Goal: Complete application form

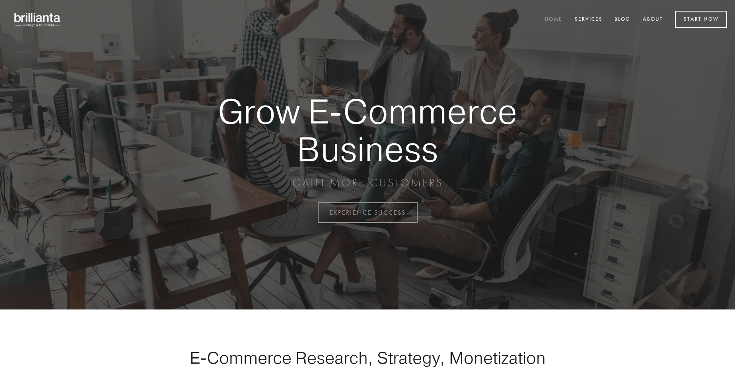
scroll to position [2085, 0]
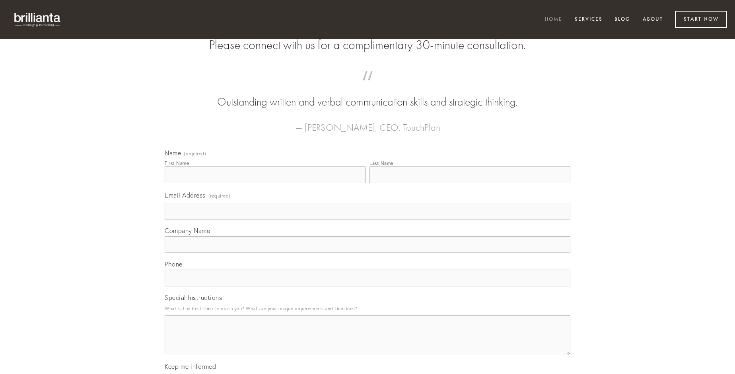
click at [265, 183] on input "First Name" at bounding box center [265, 174] width 201 height 17
type input "[PERSON_NAME]"
click at [470, 183] on input "Last Name" at bounding box center [470, 174] width 201 height 17
type input "[PERSON_NAME]"
click at [368, 219] on input "Email Address (required)" at bounding box center [368, 211] width 406 height 17
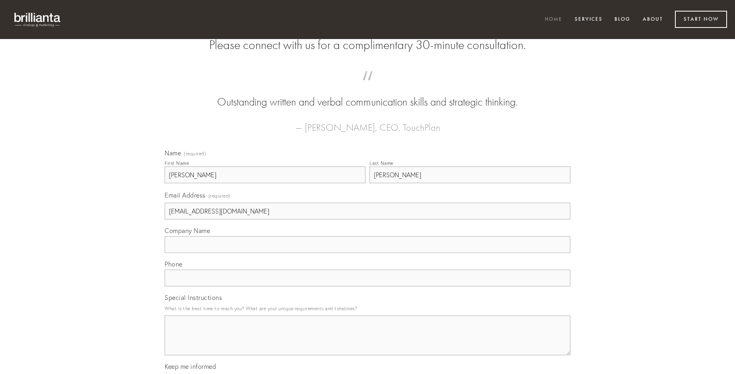
type input "[EMAIL_ADDRESS][DOMAIN_NAME]"
click at [368, 253] on input "Company Name" at bounding box center [368, 244] width 406 height 17
type input "tener"
click at [368, 286] on input "text" at bounding box center [368, 277] width 406 height 17
click at [368, 342] on textarea "Special Instructions" at bounding box center [368, 335] width 406 height 40
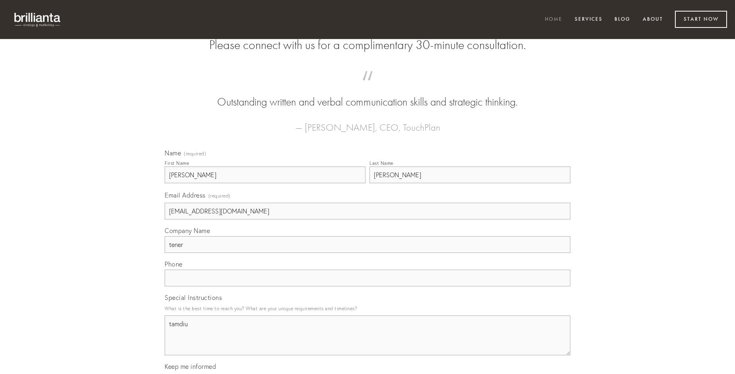
type textarea "tamdiu"
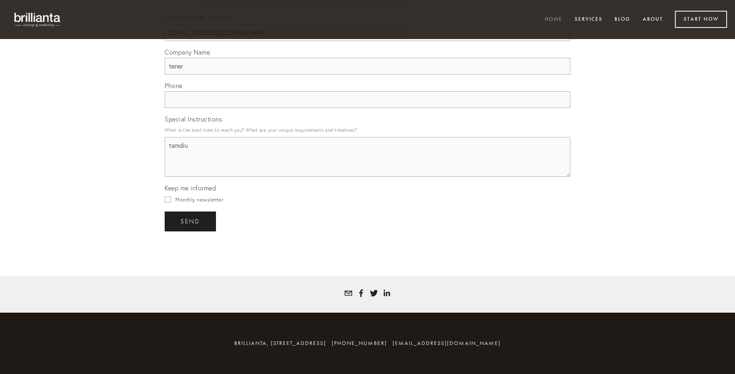
click at [191, 221] on span "send" at bounding box center [190, 221] width 19 height 7
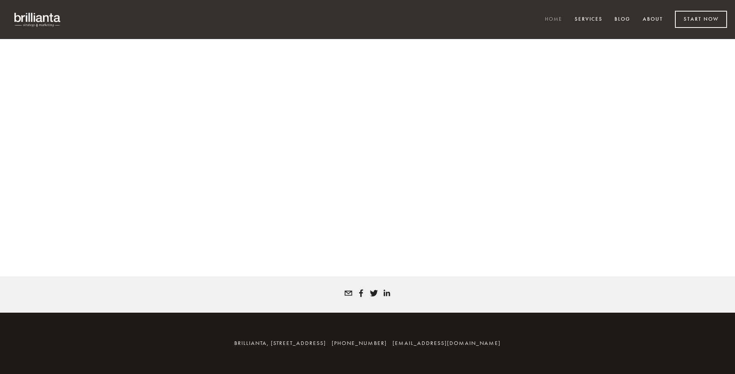
scroll to position [2075, 0]
